Goal: Book appointment/travel/reservation

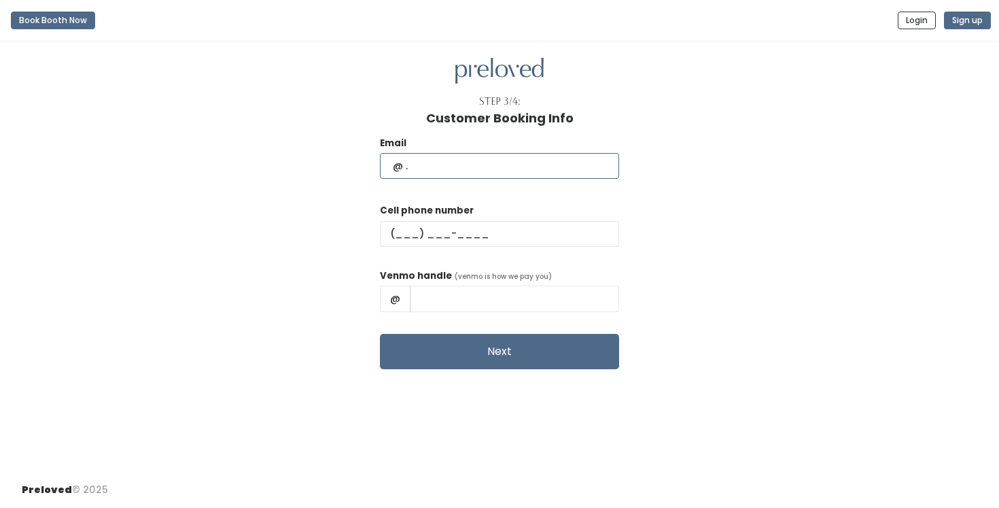
click at [559, 169] on input "text" at bounding box center [499, 166] width 239 height 26
type input "[EMAIL_ADDRESS][DOMAIN_NAME]"
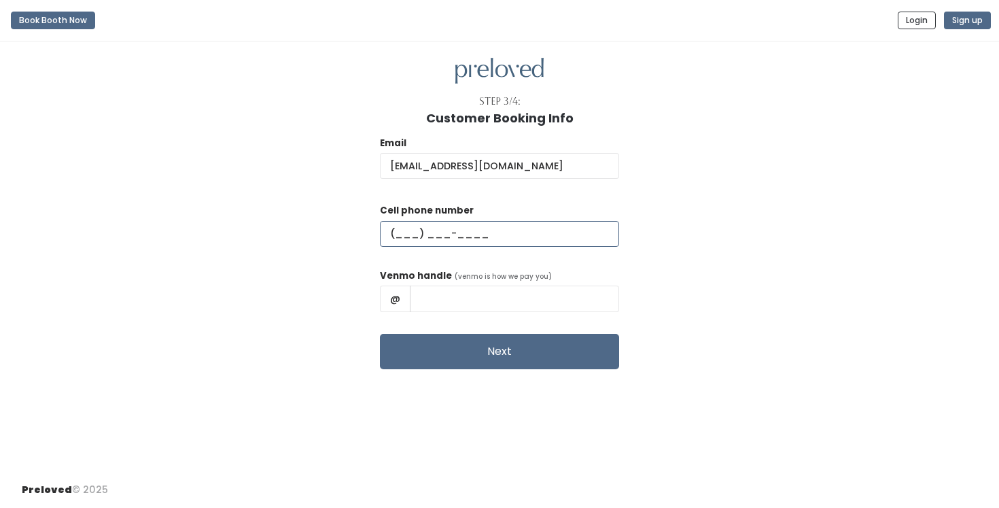
type input "[PHONE_NUMBER]"
type input "[PERSON_NAME]"
click at [496, 301] on input "[PERSON_NAME]" at bounding box center [514, 298] width 209 height 26
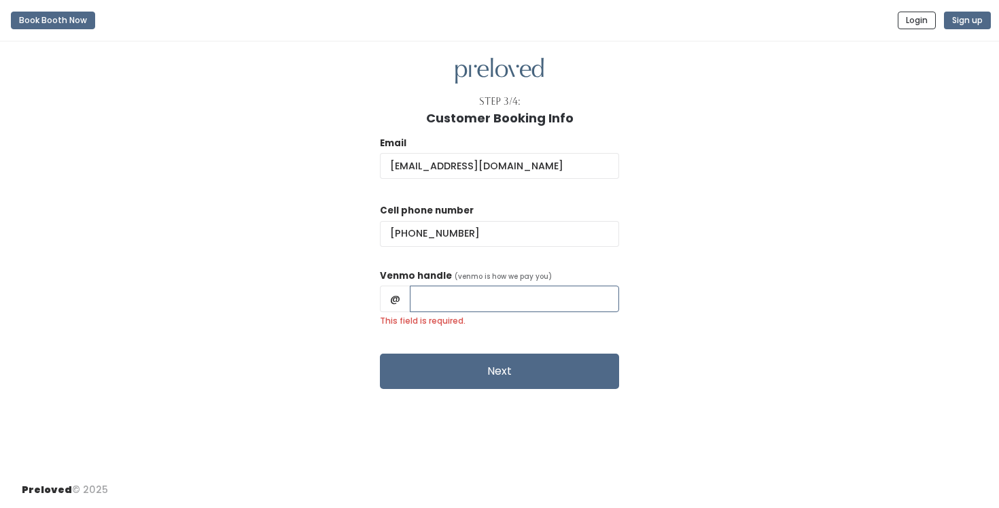
paste input "[PERSON_NAME]"
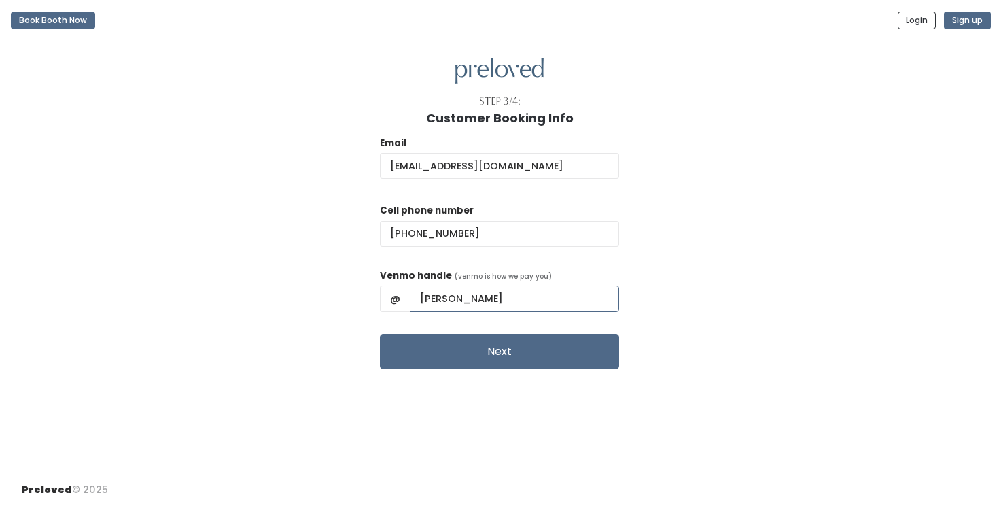
type input "[PERSON_NAME]"
click at [750, 326] on div "Email [EMAIL_ADDRESS][DOMAIN_NAME] Cell phone number [PHONE_NUMBER] Venmo handl…" at bounding box center [500, 247] width 956 height 244
click at [453, 349] on button "Next" at bounding box center [499, 351] width 239 height 35
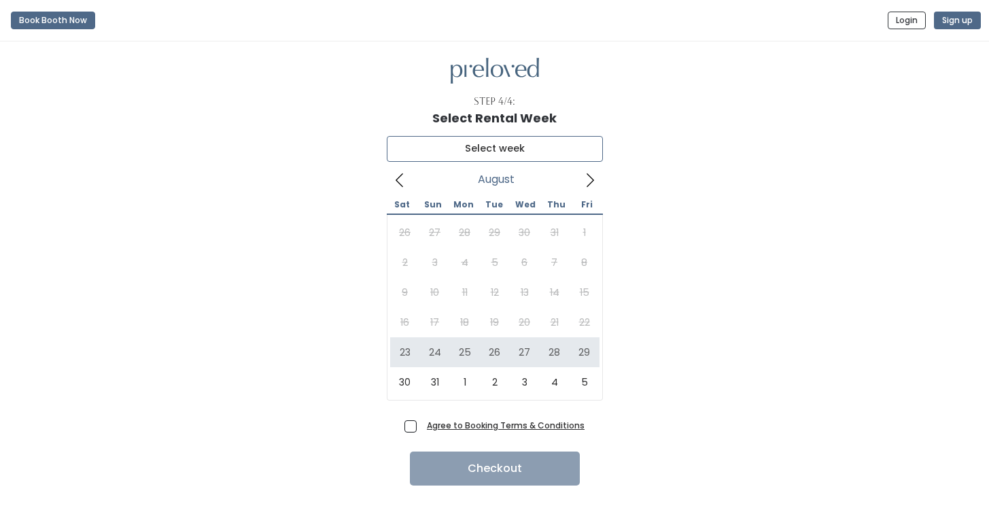
type input "[DATE] to [DATE]"
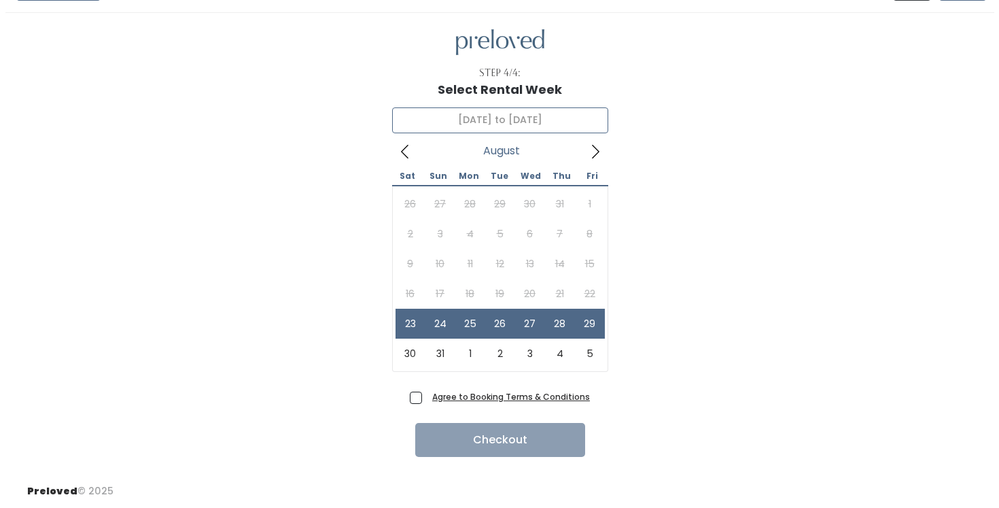
scroll to position [30, 0]
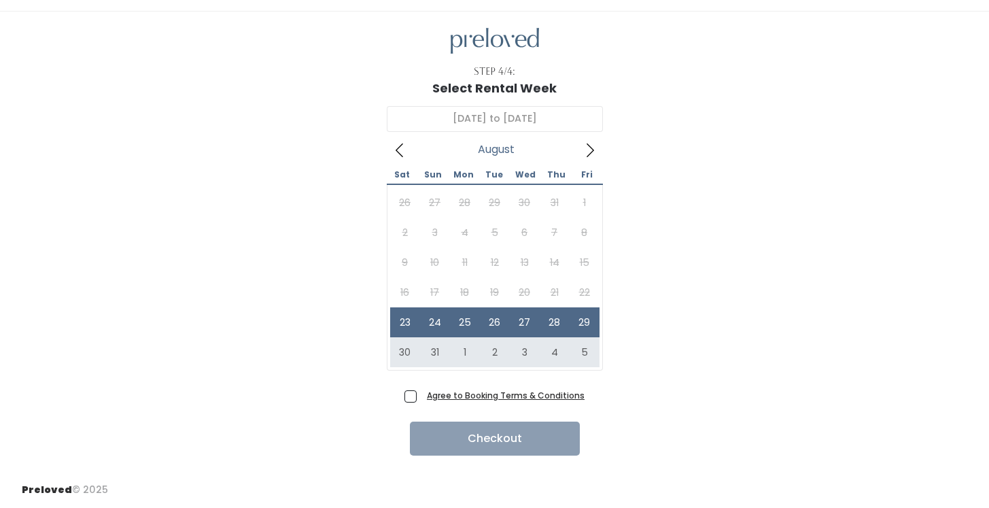
click at [421, 393] on span "Agree to Booking Terms & Conditions" at bounding box center [502, 395] width 163 height 14
click at [421, 393] on input "Agree to Booking Terms & Conditions" at bounding box center [425, 392] width 9 height 9
checkbox input "true"
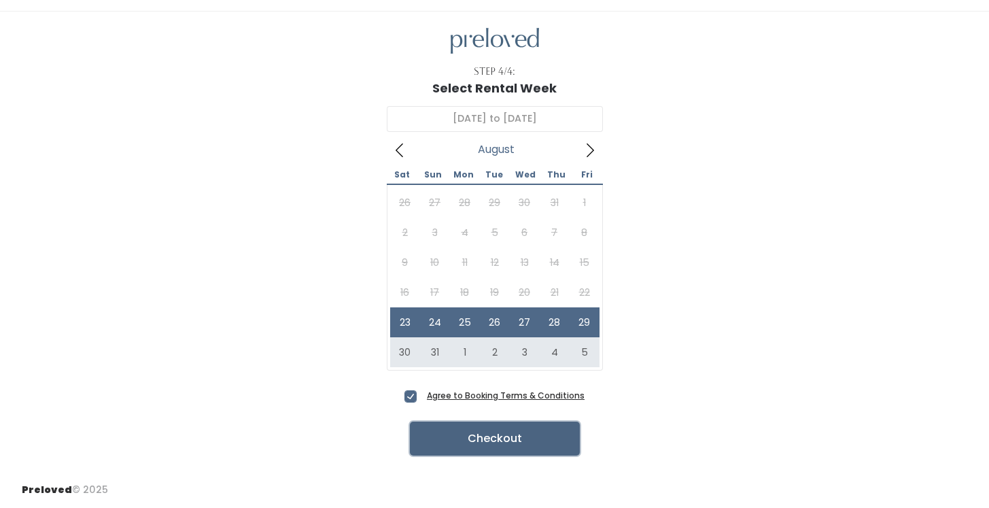
click at [496, 439] on button "Checkout" at bounding box center [495, 438] width 170 height 34
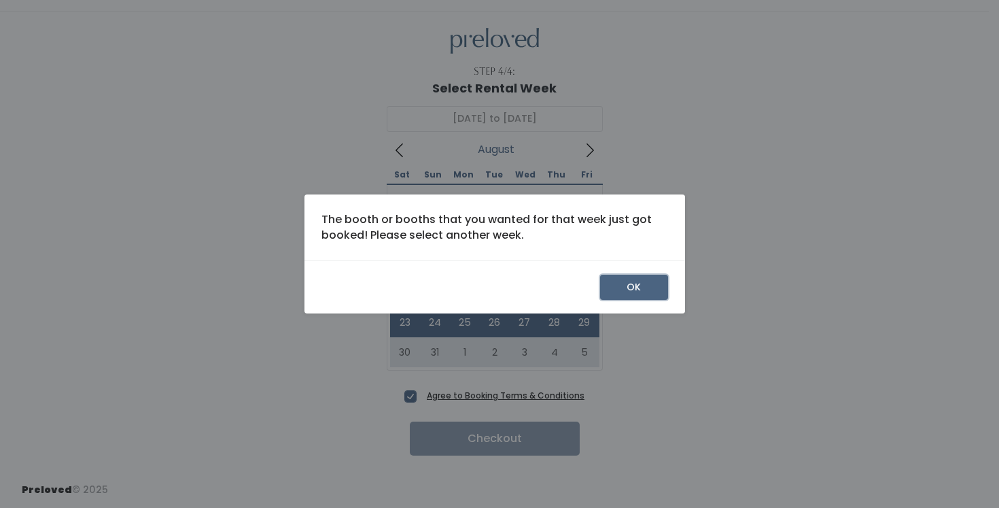
click at [625, 280] on button "OK" at bounding box center [634, 288] width 68 height 26
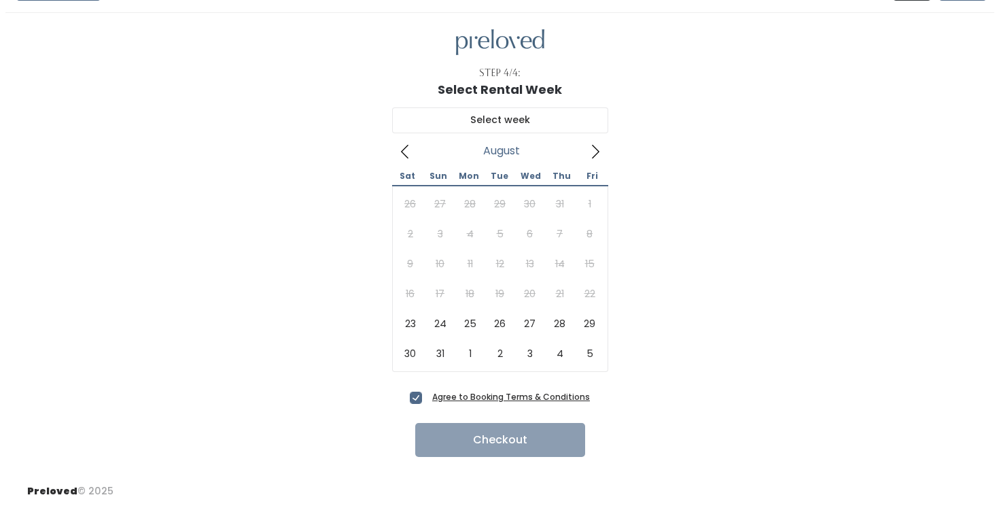
scroll to position [30, 0]
click at [592, 146] on icon at bounding box center [590, 150] width 15 height 15
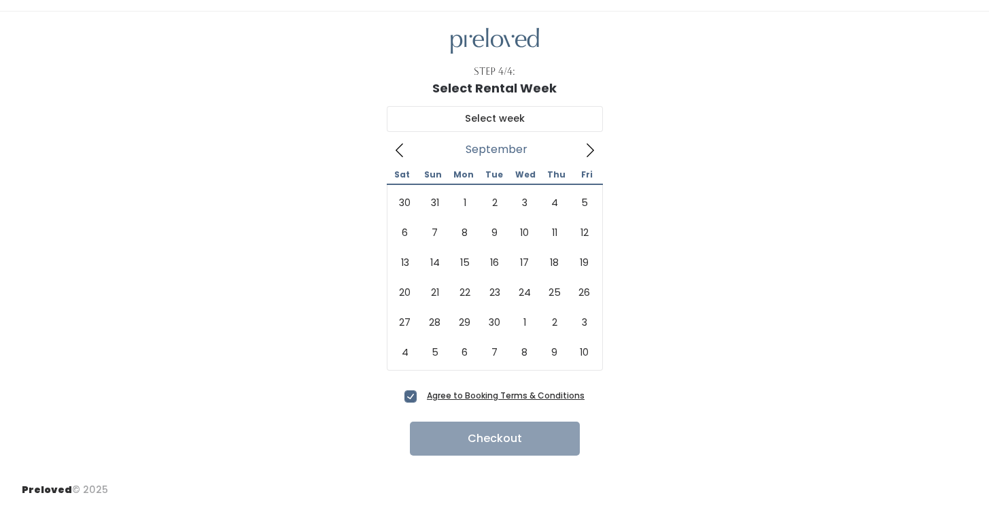
click at [392, 148] on icon at bounding box center [399, 150] width 15 height 15
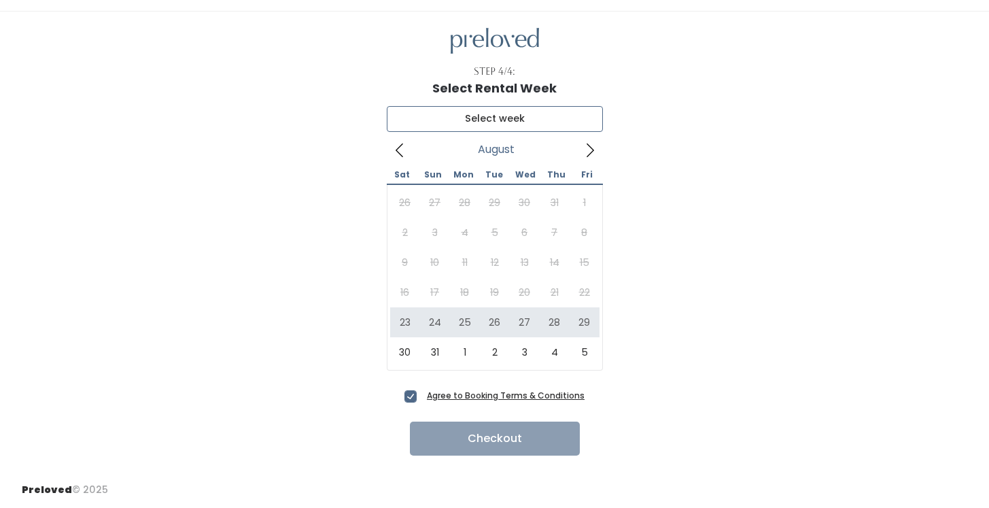
type input "[DATE] to [DATE]"
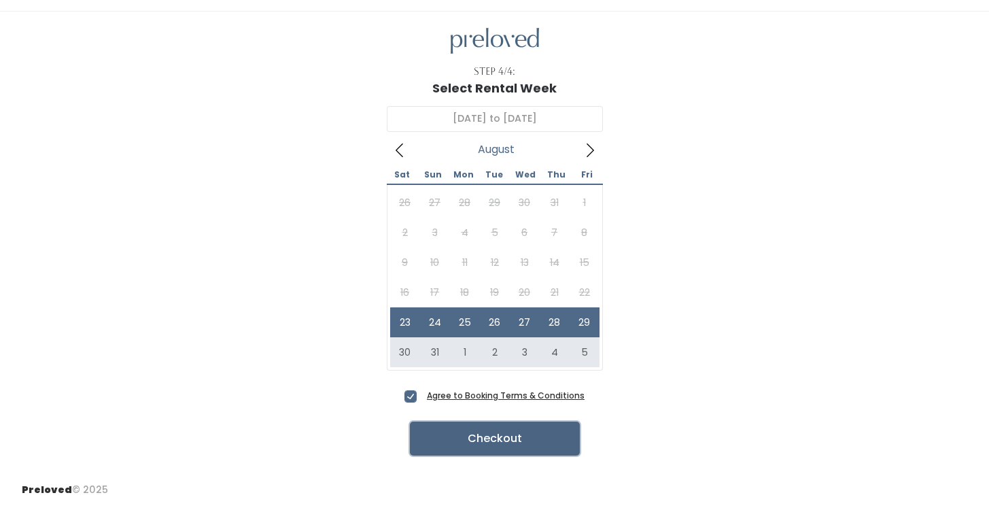
click at [514, 431] on button "Checkout" at bounding box center [495, 438] width 170 height 34
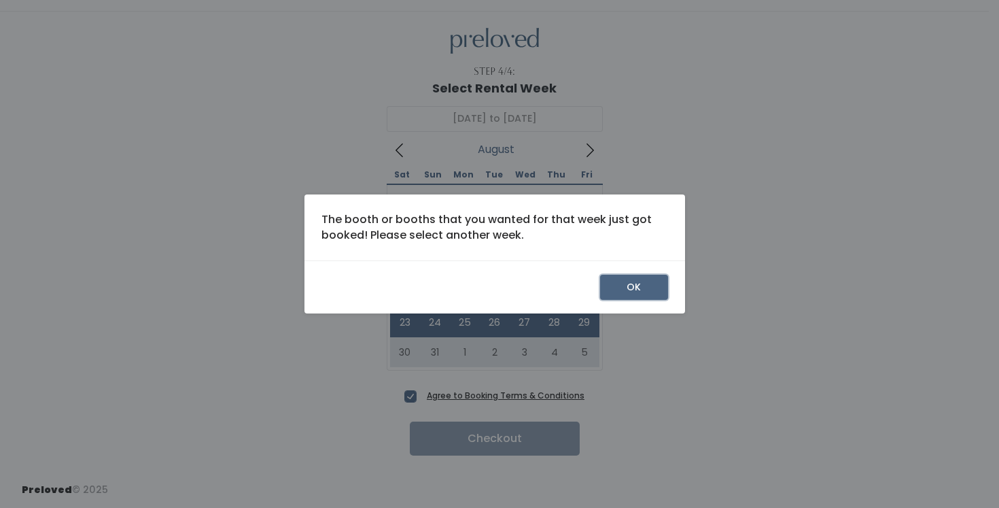
click at [629, 292] on button "OK" at bounding box center [634, 288] width 68 height 26
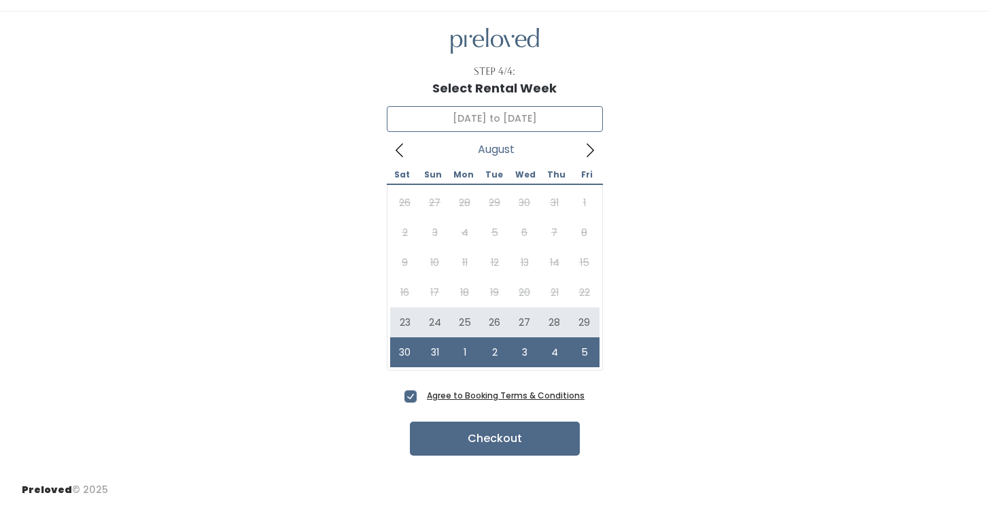
type input "[DATE] to [DATE]"
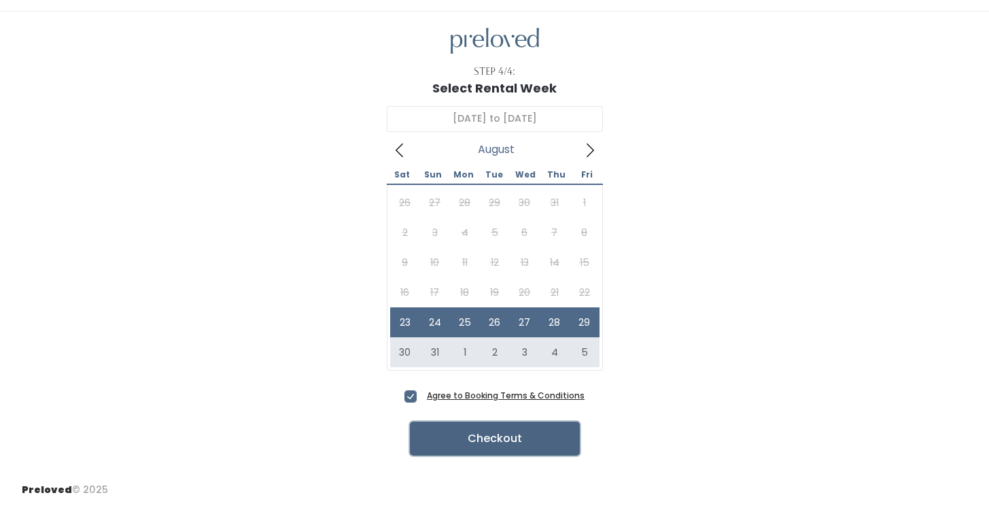
click at [536, 439] on button "Checkout" at bounding box center [495, 438] width 170 height 34
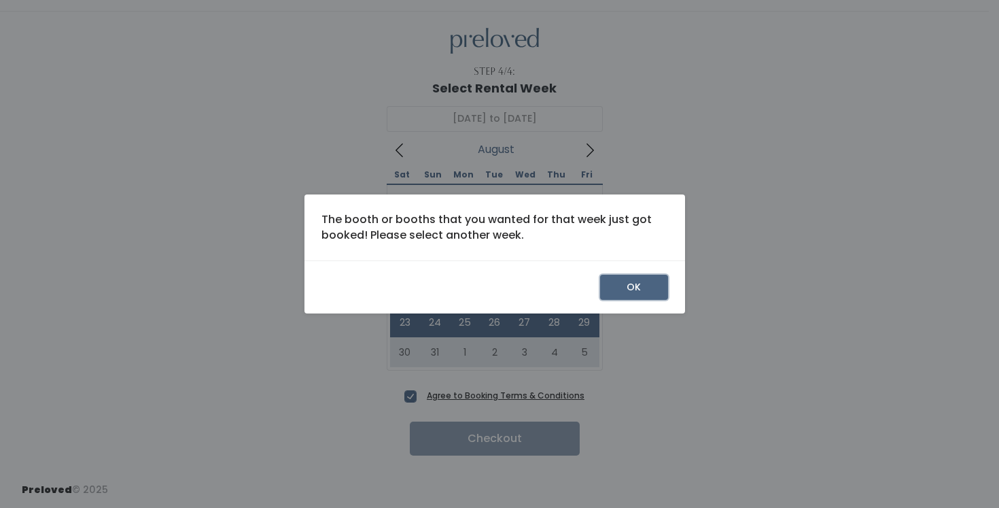
click at [638, 290] on button "OK" at bounding box center [634, 288] width 68 height 26
